Goal: Information Seeking & Learning: Find specific page/section

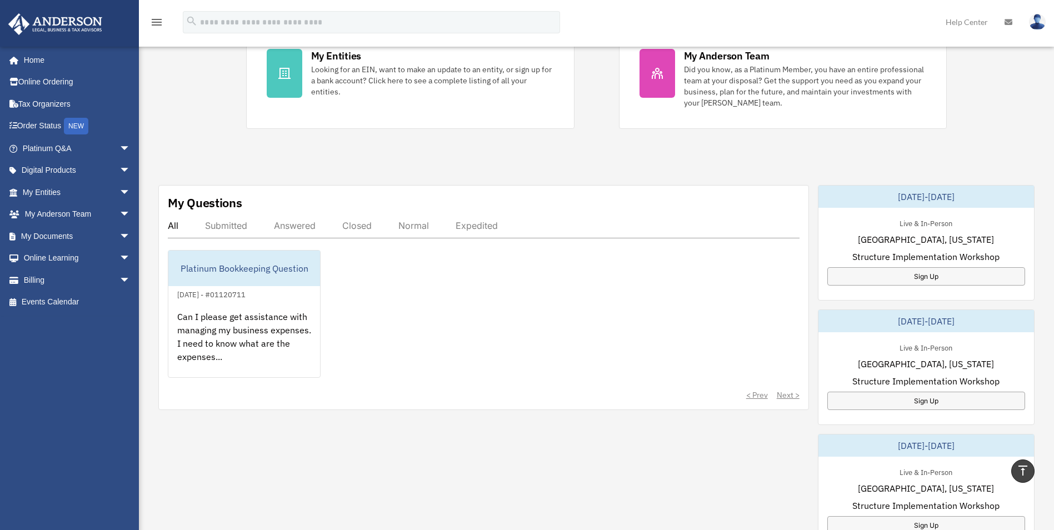
scroll to position [222, 0]
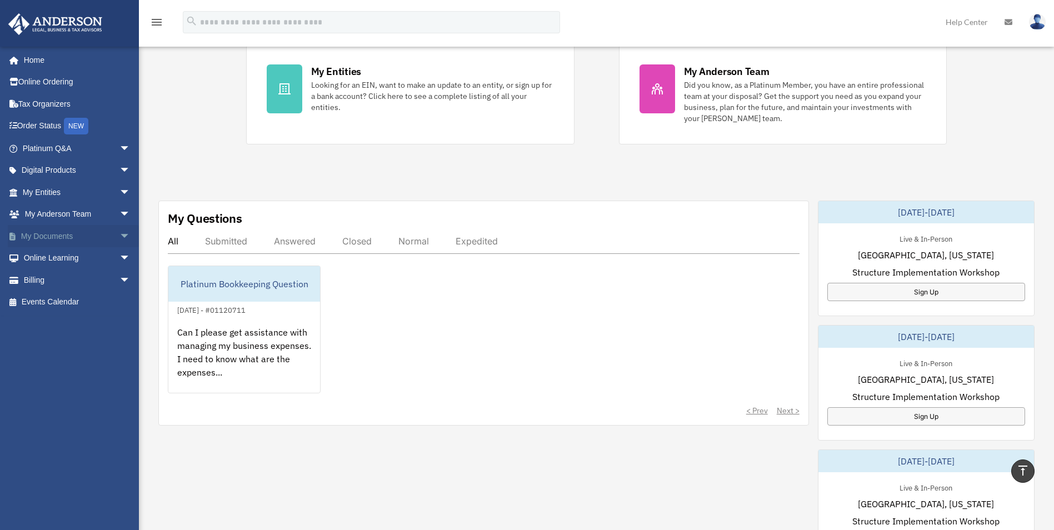
click at [119, 234] on span "arrow_drop_down" at bounding box center [130, 236] width 22 height 23
click at [69, 278] on link "Meeting Minutes" at bounding box center [82, 280] width 132 height 22
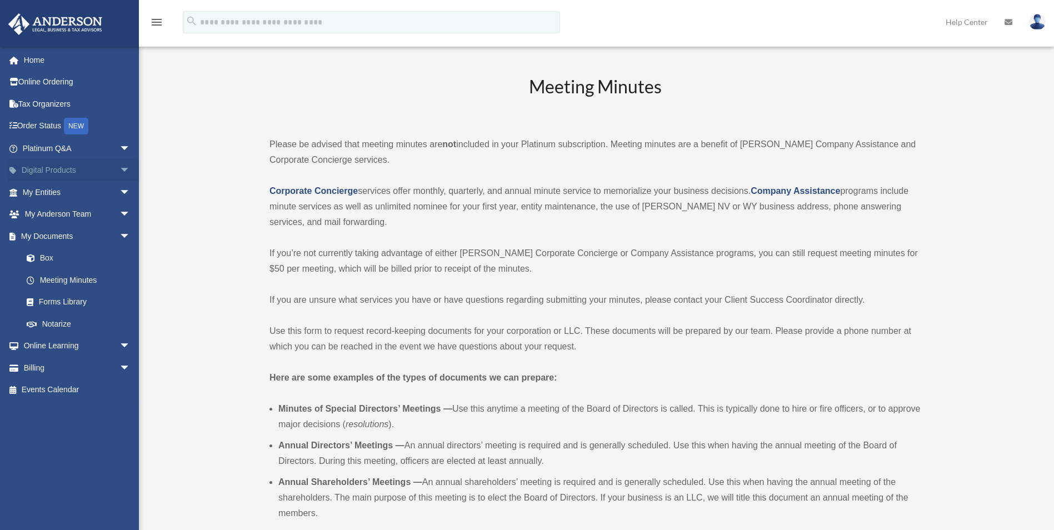
click at [119, 163] on span "arrow_drop_down" at bounding box center [130, 170] width 22 height 23
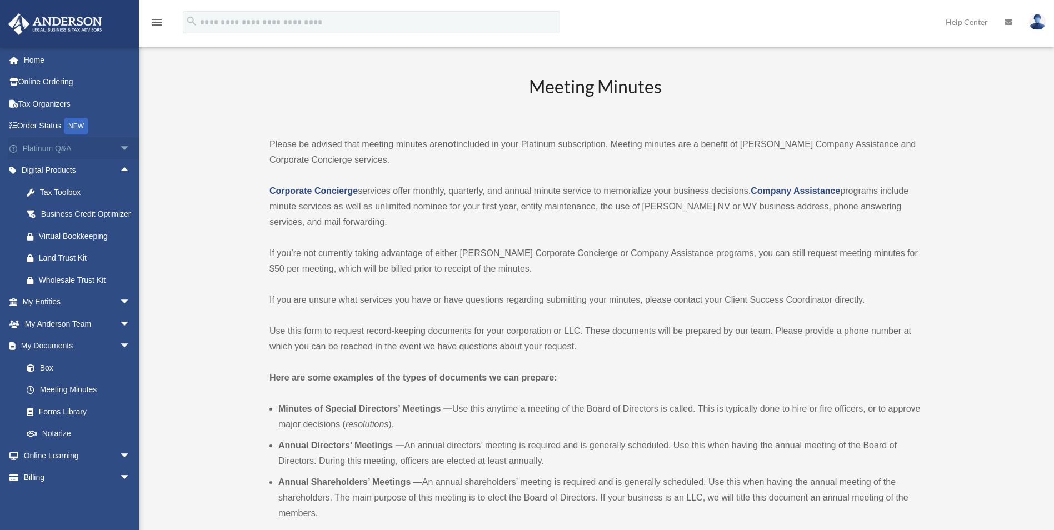
click at [119, 152] on span "arrow_drop_down" at bounding box center [130, 148] width 22 height 23
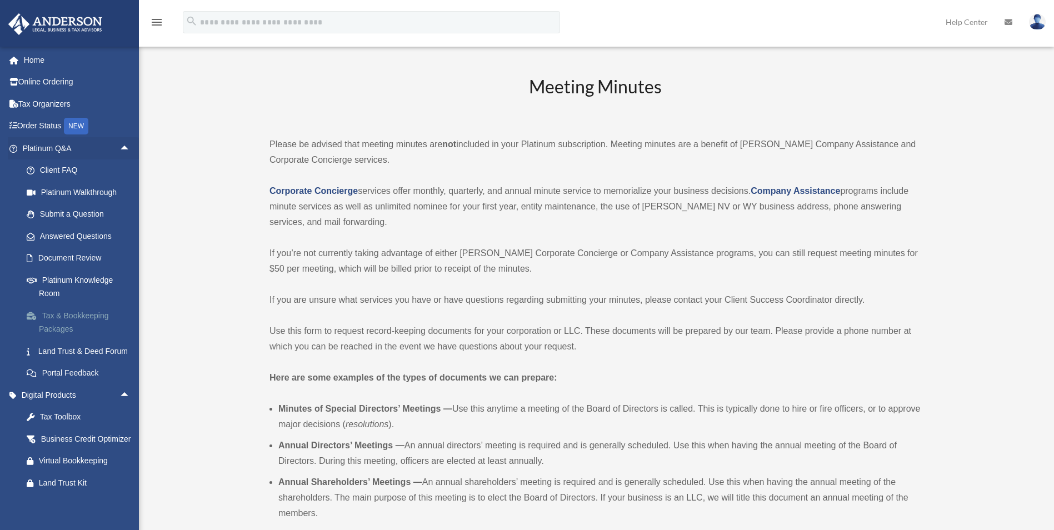
click at [88, 318] on link "Tax & Bookkeeping Packages" at bounding box center [82, 322] width 132 height 36
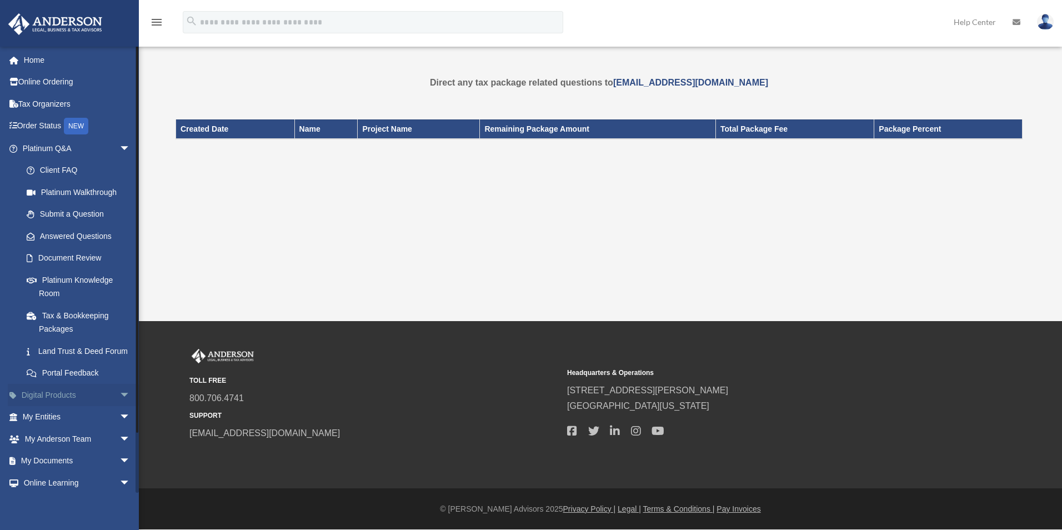
click at [56, 406] on link "Digital Products arrow_drop_down" at bounding box center [77, 395] width 139 height 22
click at [119, 405] on span "arrow_drop_down" at bounding box center [130, 395] width 22 height 23
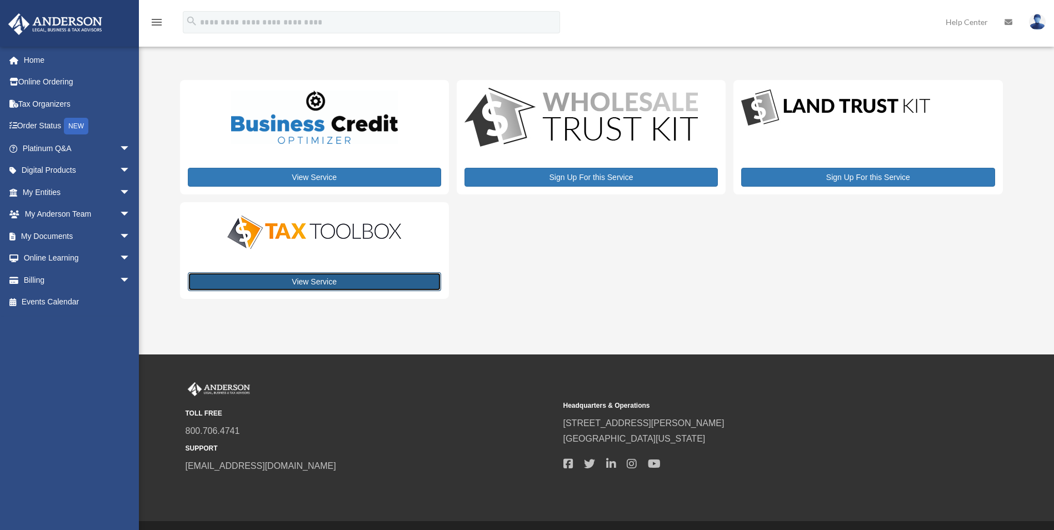
click at [321, 281] on link "View Service" at bounding box center [314, 281] width 253 height 19
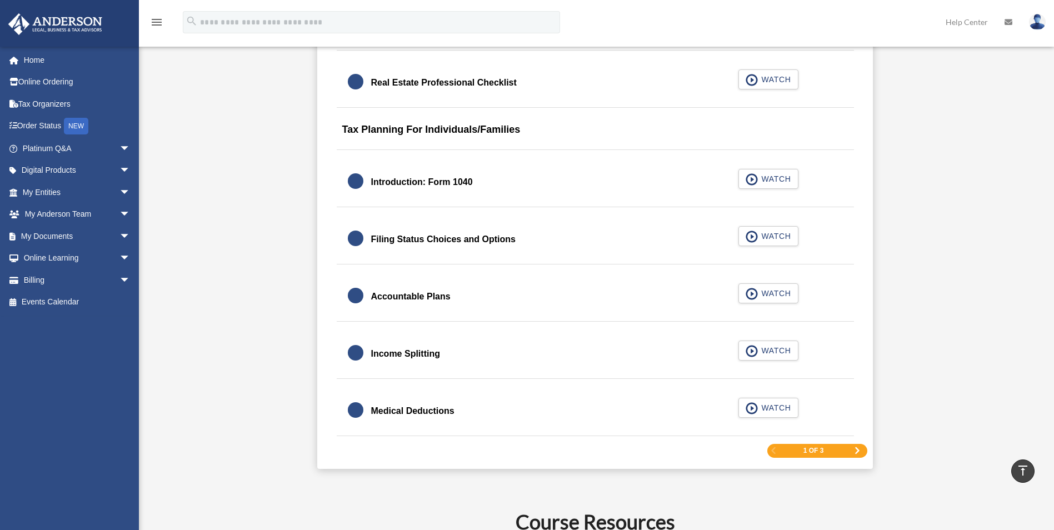
scroll to position [1555, 0]
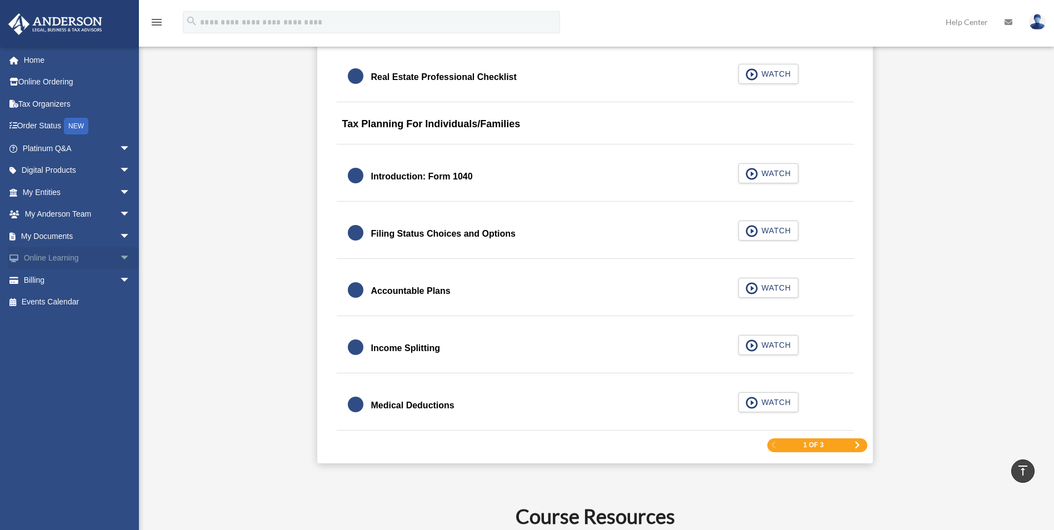
click at [120, 257] on span "arrow_drop_down" at bounding box center [130, 258] width 22 height 23
click at [73, 288] on link "Courses" at bounding box center [82, 280] width 132 height 22
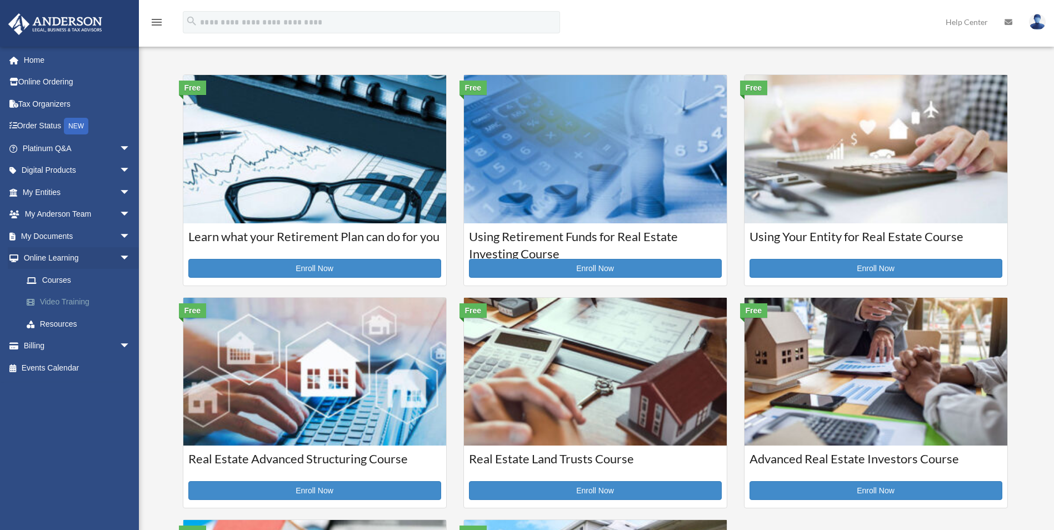
click at [76, 301] on link "Video Training" at bounding box center [82, 302] width 132 height 22
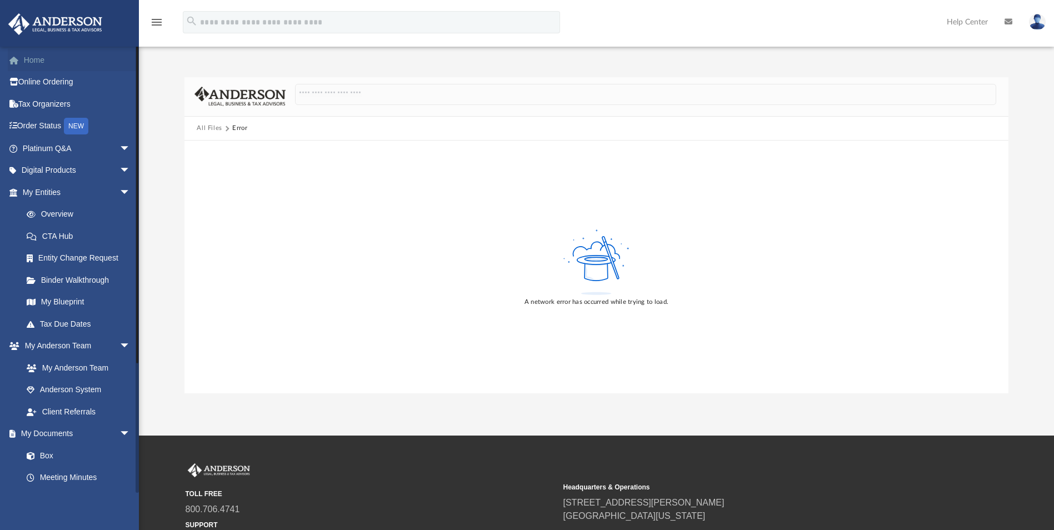
click at [49, 59] on link "Home" at bounding box center [77, 60] width 139 height 22
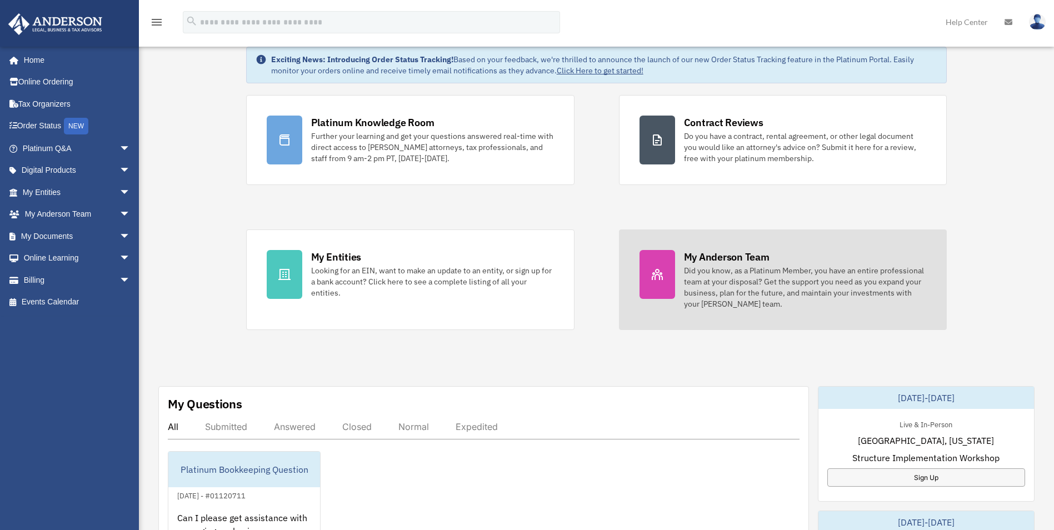
scroll to position [56, 0]
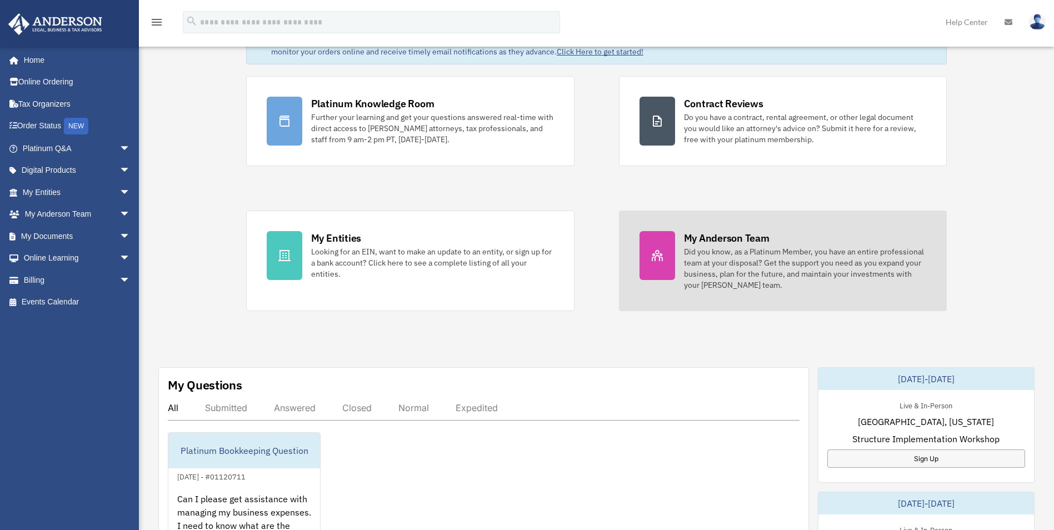
click at [733, 276] on div "Did you know, as a Platinum Member, you have an entire professional team at you…" at bounding box center [805, 268] width 243 height 44
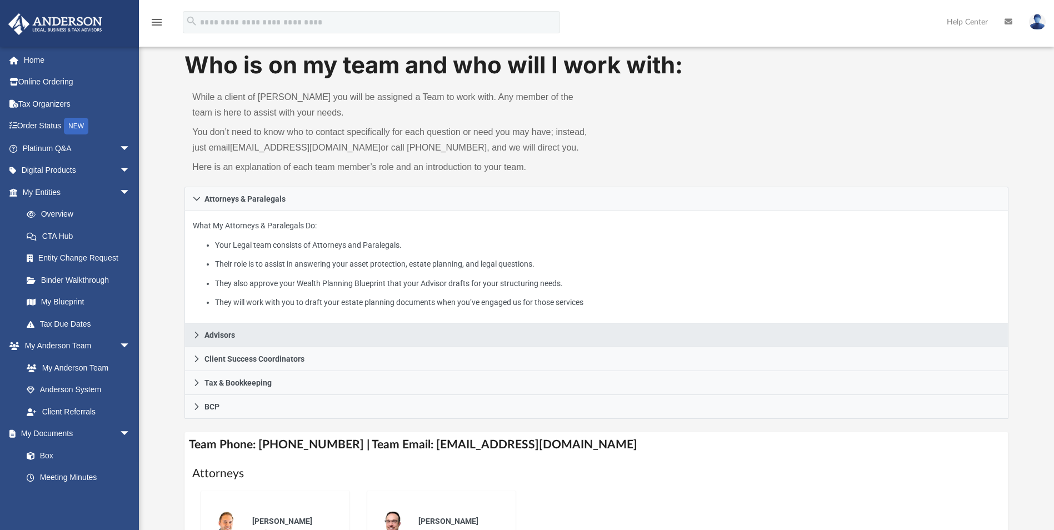
scroll to position [56, 0]
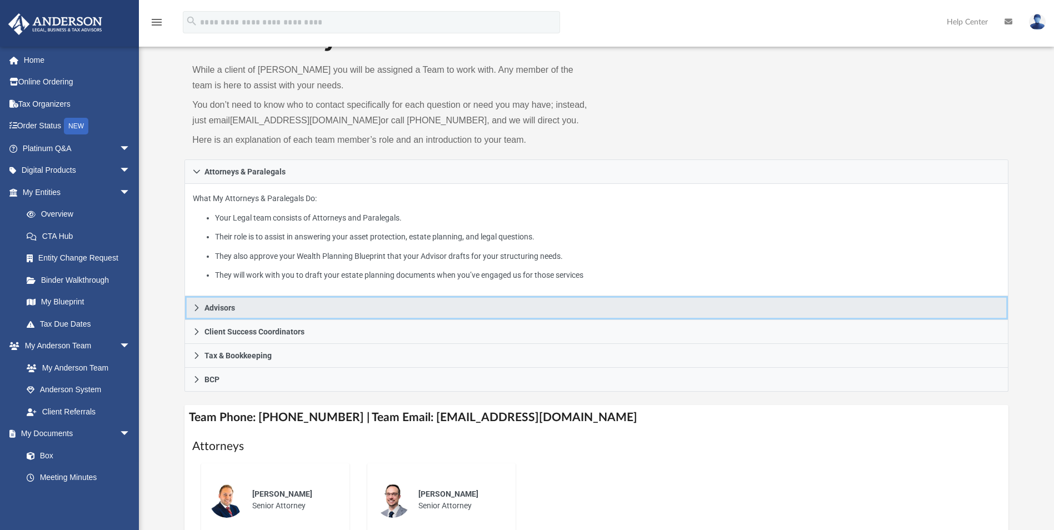
click at [211, 304] on span "Advisors" at bounding box center [219, 308] width 31 height 8
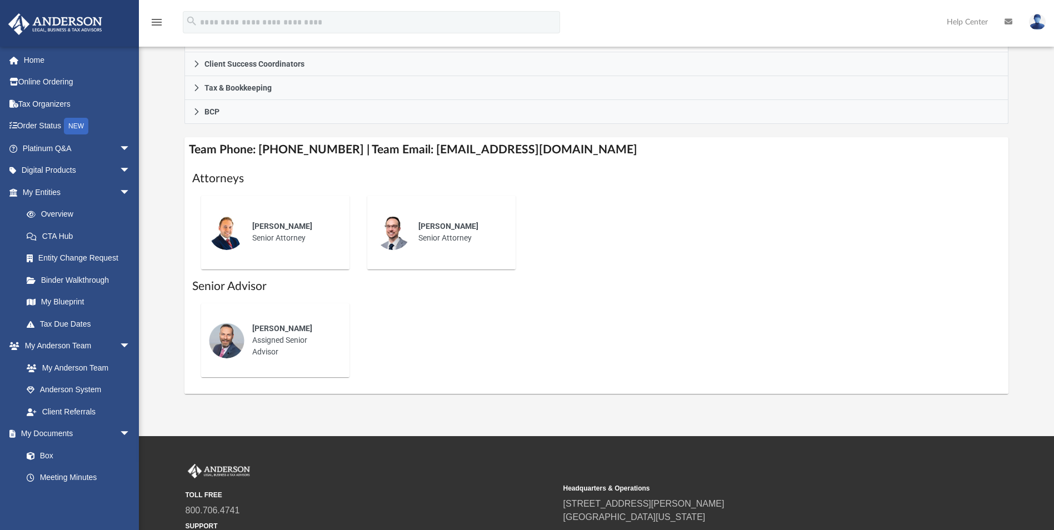
scroll to position [333, 0]
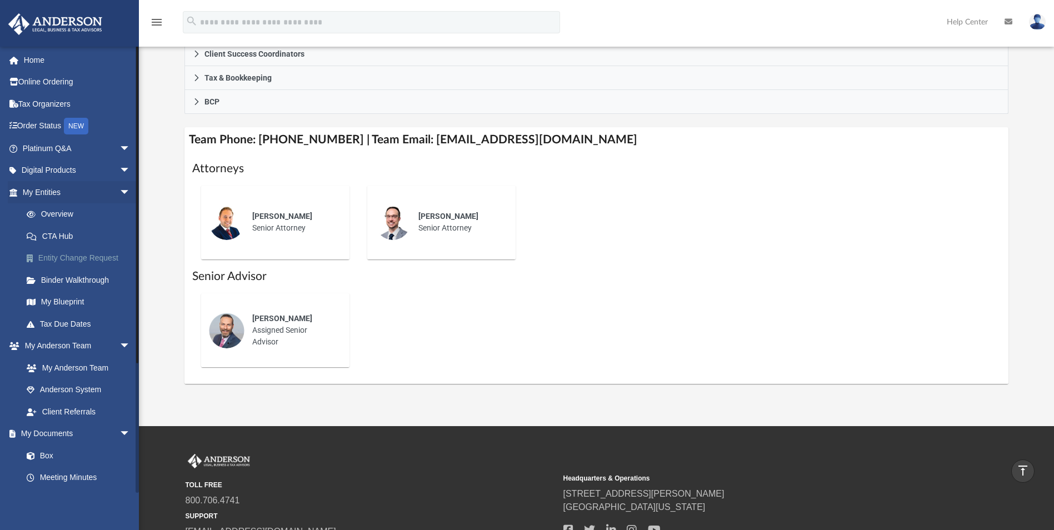
click at [117, 252] on link "Entity Change Request" at bounding box center [82, 258] width 132 height 22
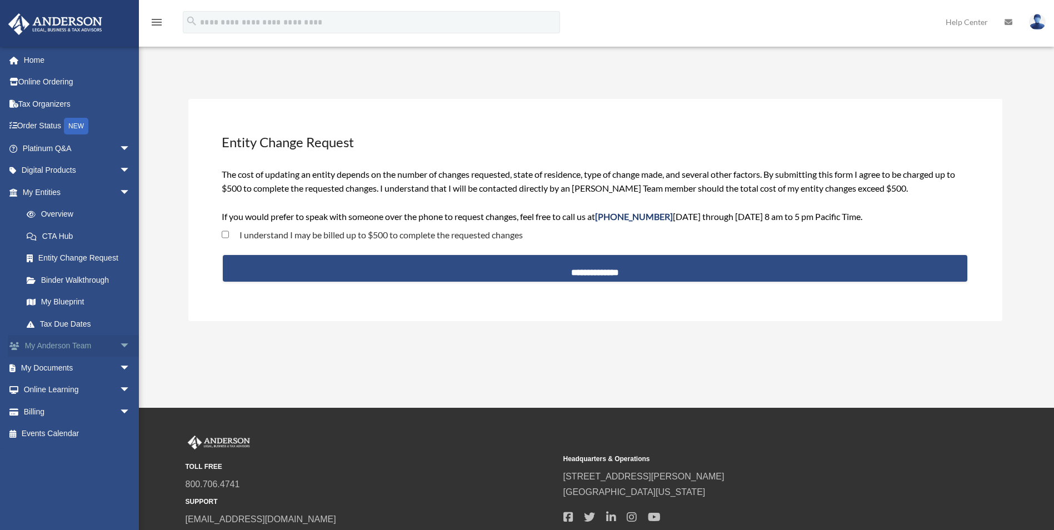
click at [105, 345] on link "My [PERSON_NAME] Team arrow_drop_down" at bounding box center [77, 346] width 139 height 22
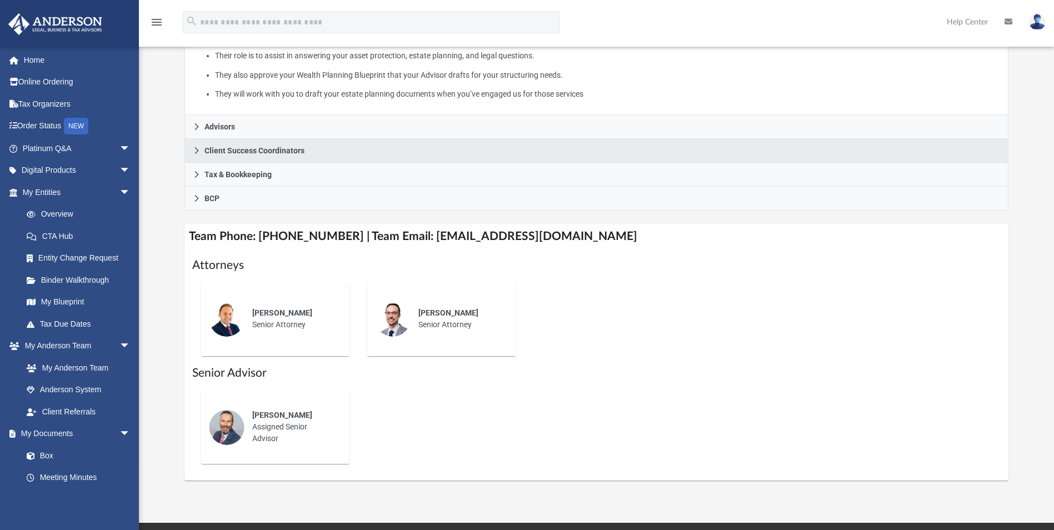
scroll to position [278, 0]
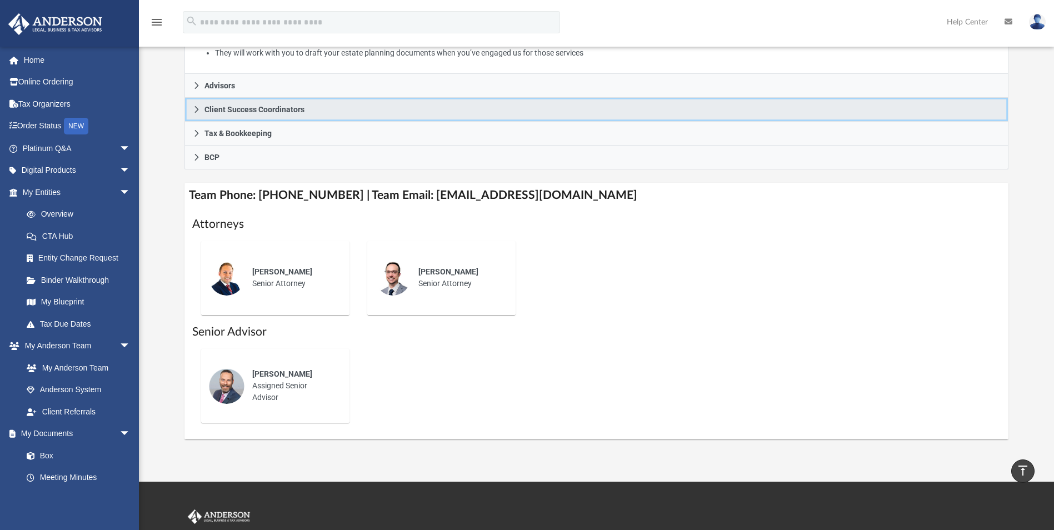
click at [281, 109] on span "Client Success Coordinators" at bounding box center [254, 110] width 100 height 8
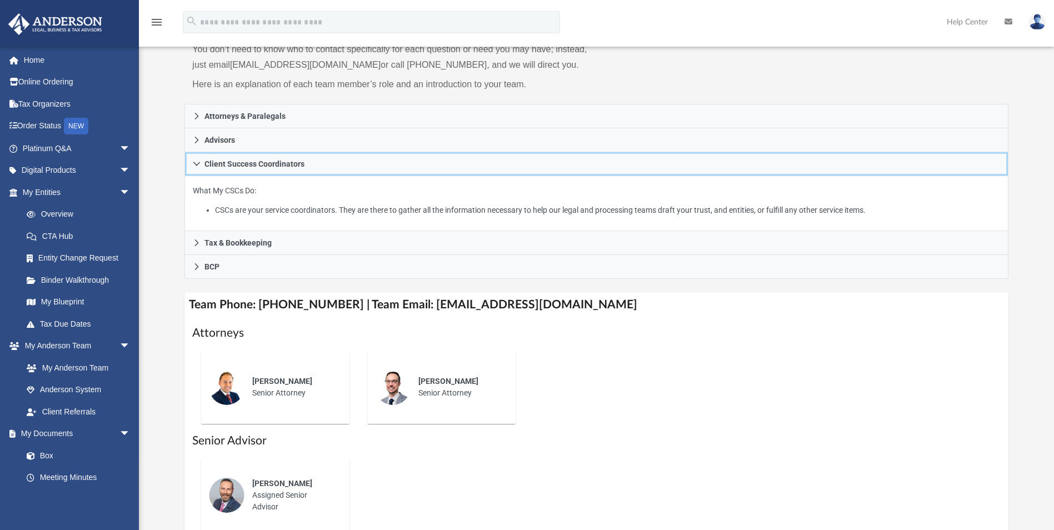
scroll to position [0, 0]
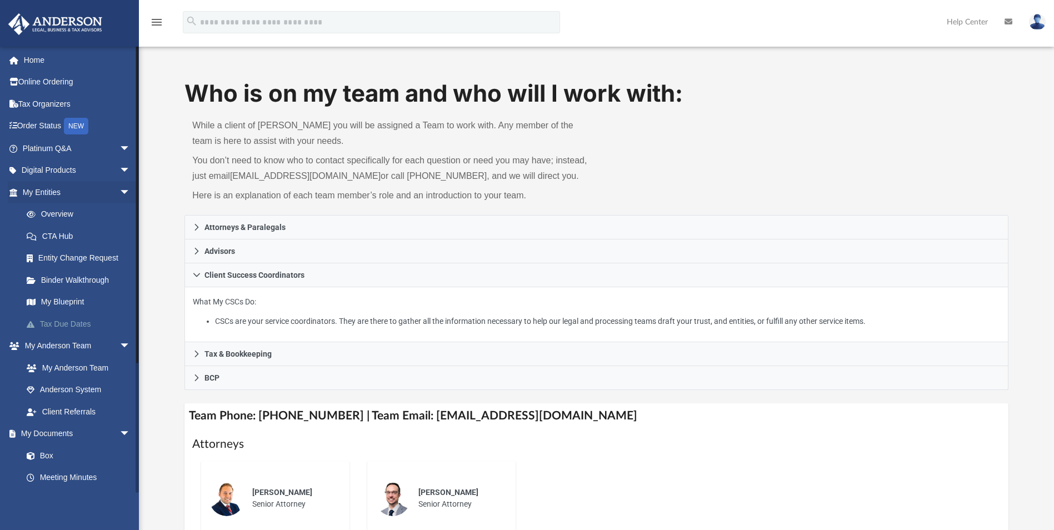
click at [77, 322] on link "Tax Due Dates" at bounding box center [82, 324] width 132 height 22
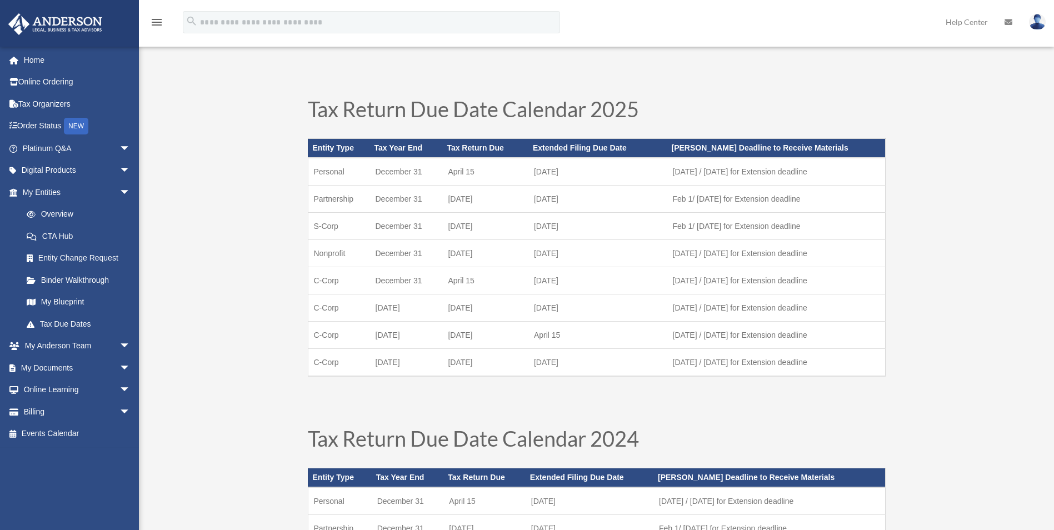
click at [1038, 22] on img at bounding box center [1037, 22] width 17 height 16
click at [862, 101] on link "Logout" at bounding box center [870, 97] width 111 height 23
